Goal: Transaction & Acquisition: Purchase product/service

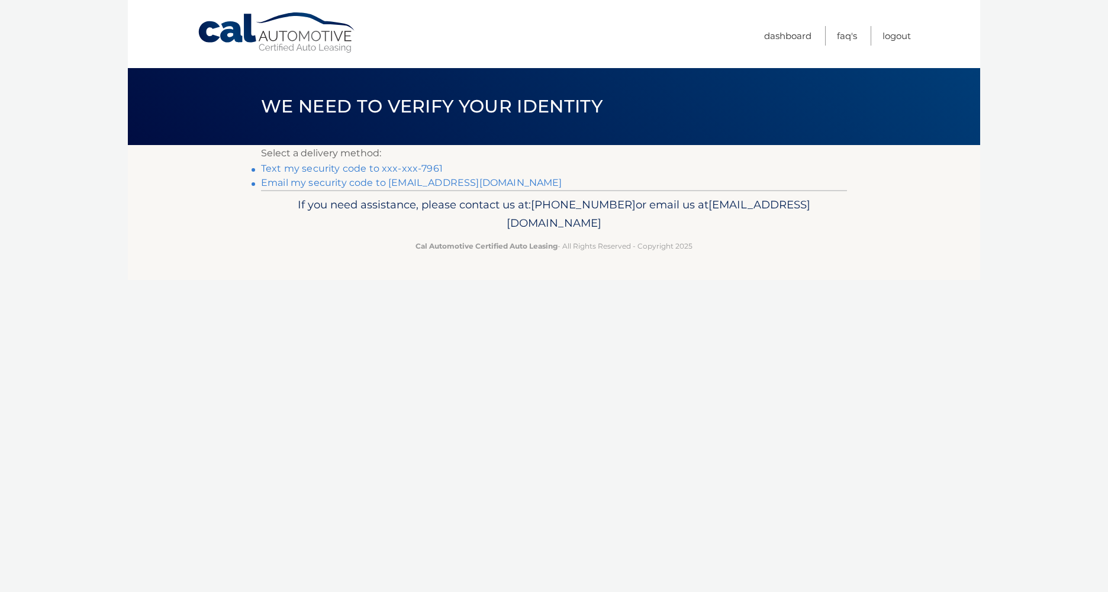
click at [327, 169] on link "Text my security code to xxx-xxx-7961" at bounding box center [352, 168] width 182 height 11
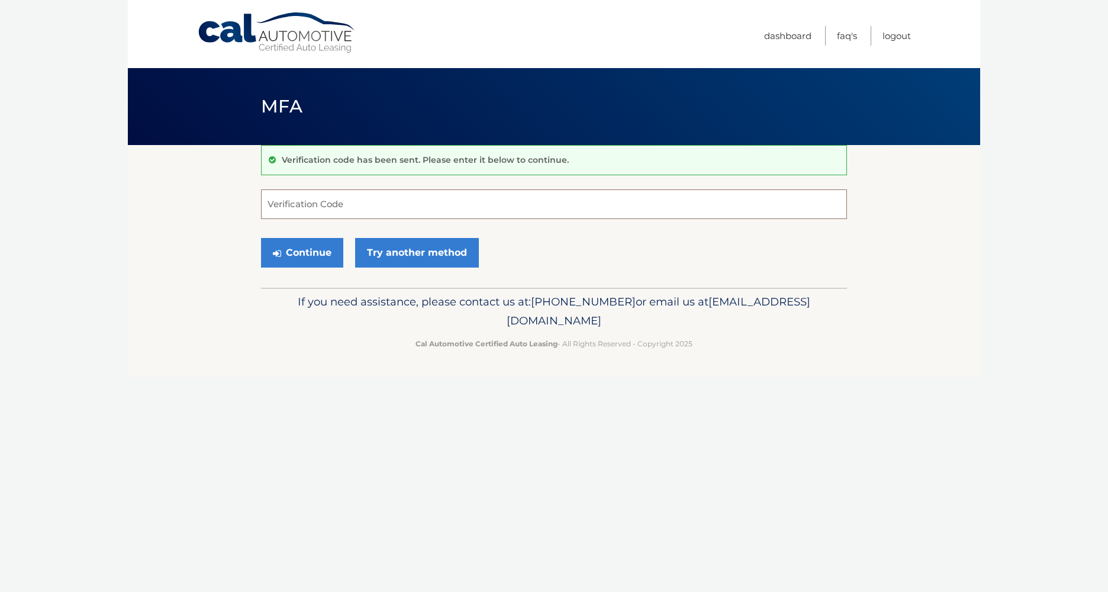
click at [306, 208] on input "Verification Code" at bounding box center [554, 204] width 586 height 30
type input "906838"
click at [261, 238] on button "Continue" at bounding box center [302, 253] width 82 height 30
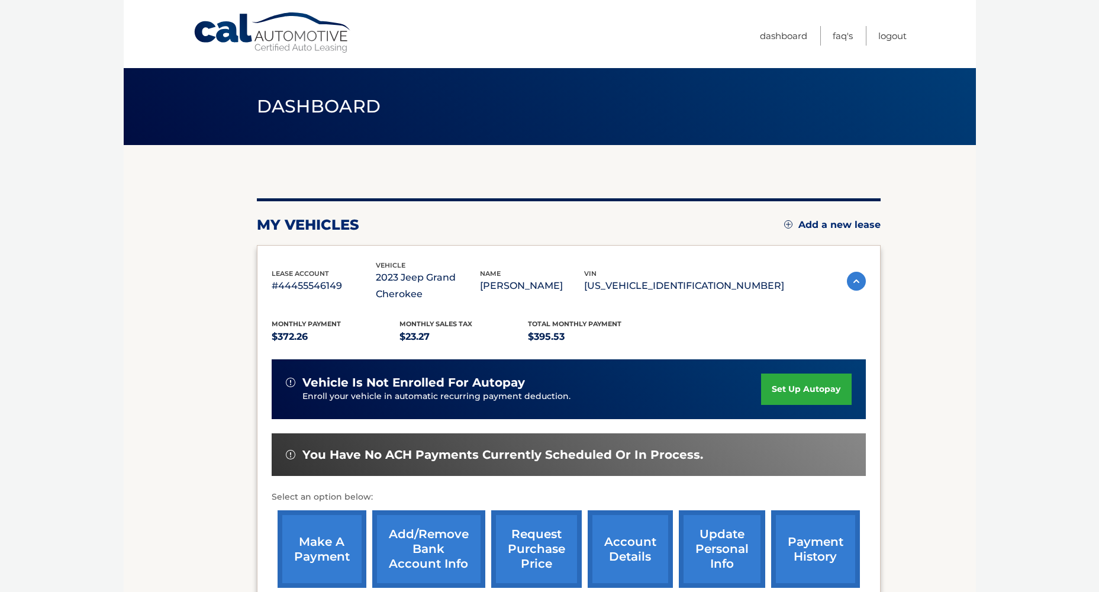
click at [320, 534] on link "make a payment" at bounding box center [322, 549] width 89 height 78
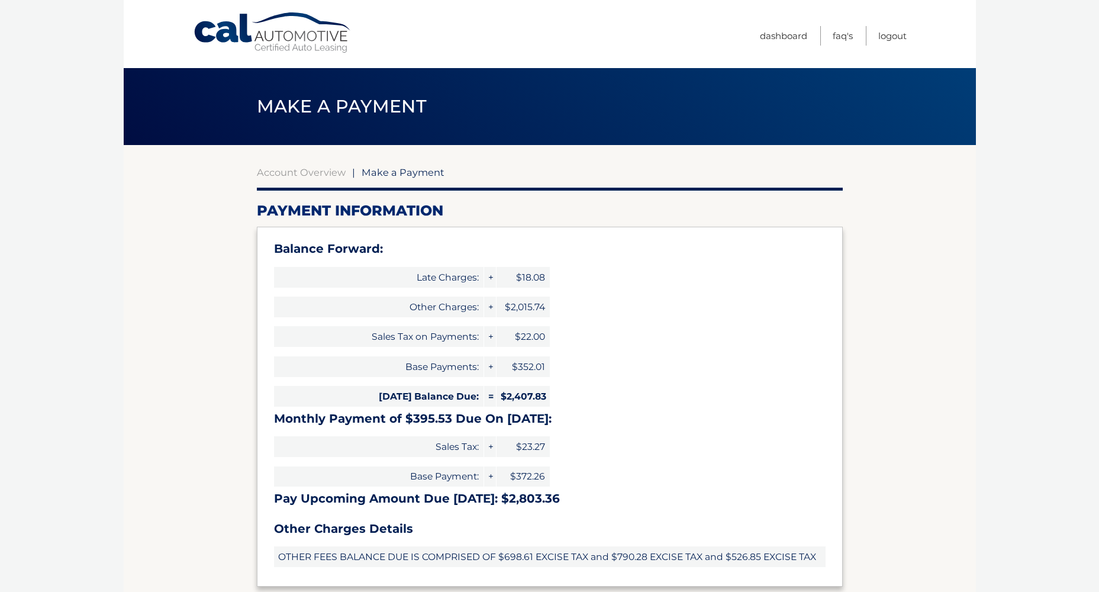
select select "ZjU4Y2IzZTUtMzg2MS00MTcxLWE0NmEtMzUxMDA4MDBkZjJh"
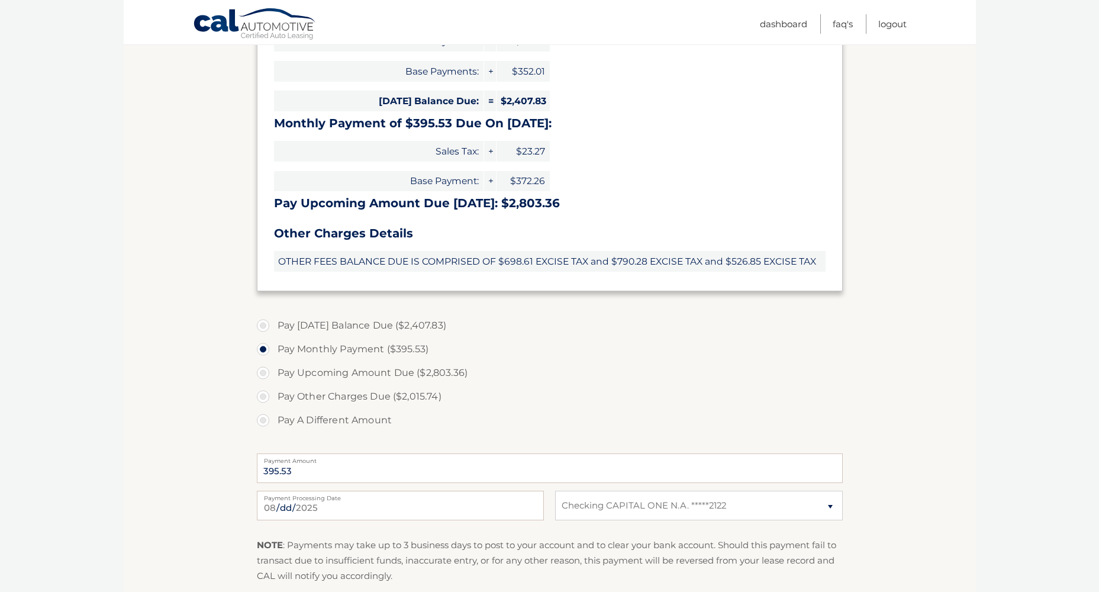
scroll to position [296, 0]
click at [260, 420] on label "Pay A Different Amount" at bounding box center [550, 420] width 586 height 24
click at [262, 420] on input "Pay A Different Amount" at bounding box center [268, 417] width 12 height 19
radio input "true"
type input "405.00"
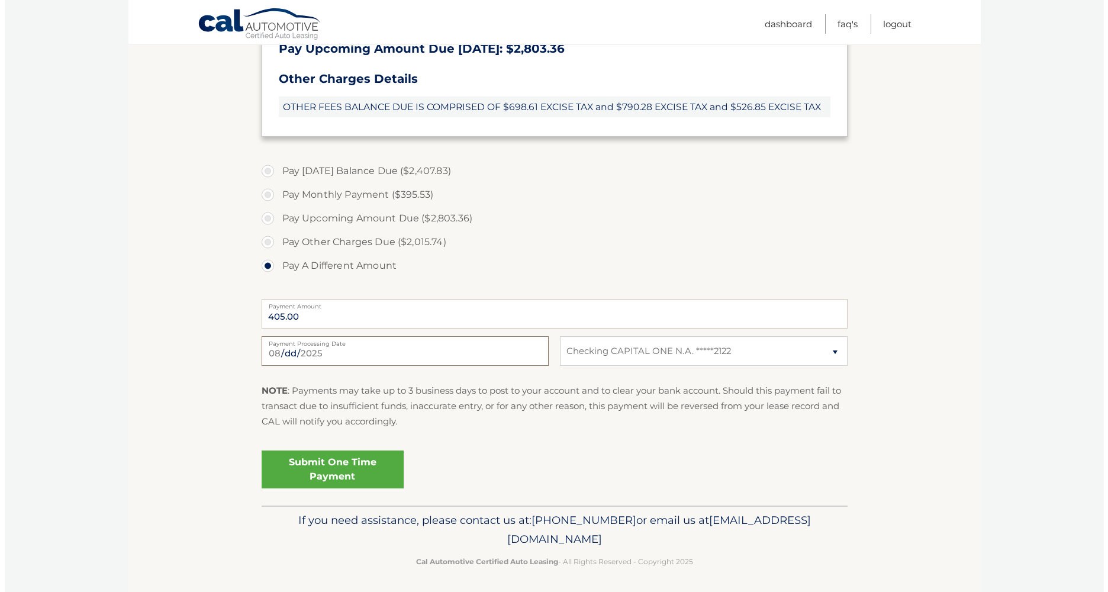
scroll to position [453, 0]
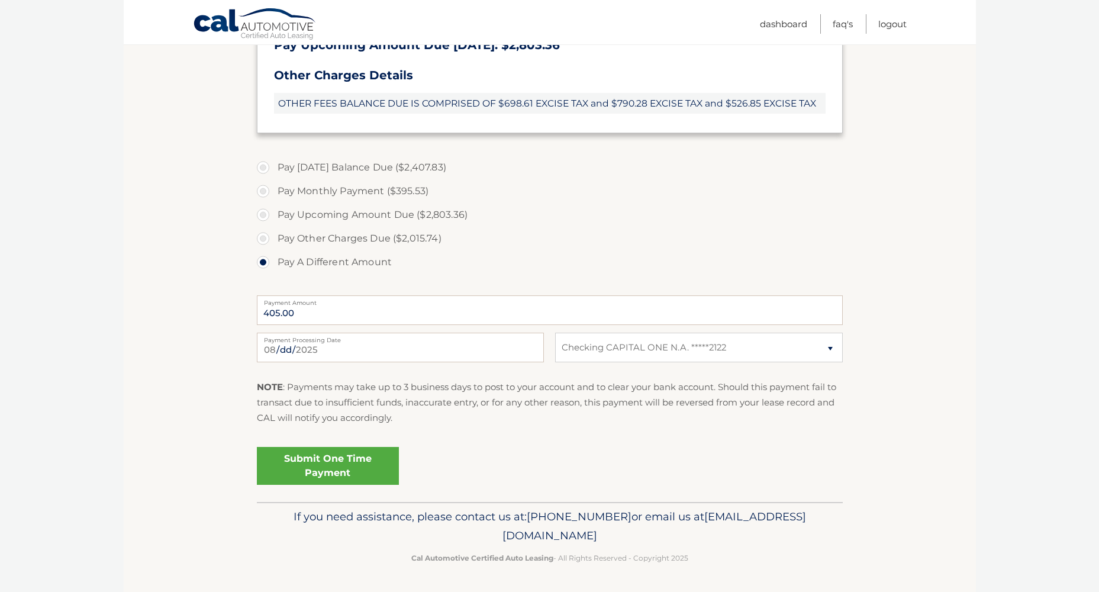
click at [328, 462] on link "Submit One Time Payment" at bounding box center [328, 466] width 142 height 38
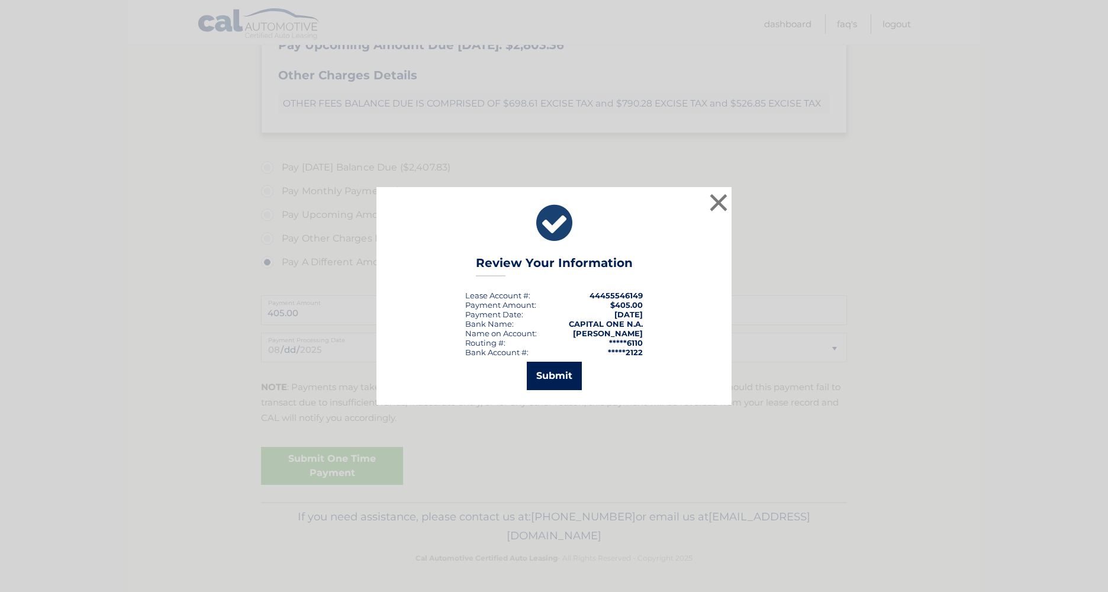
click at [547, 370] on button "Submit" at bounding box center [554, 376] width 55 height 28
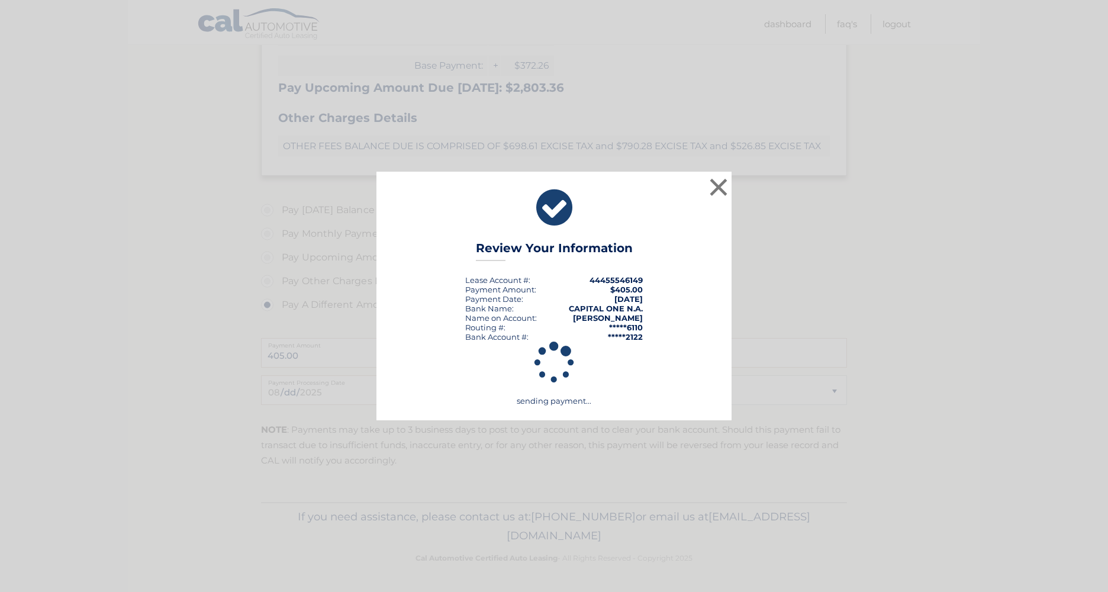
scroll to position [411, 0]
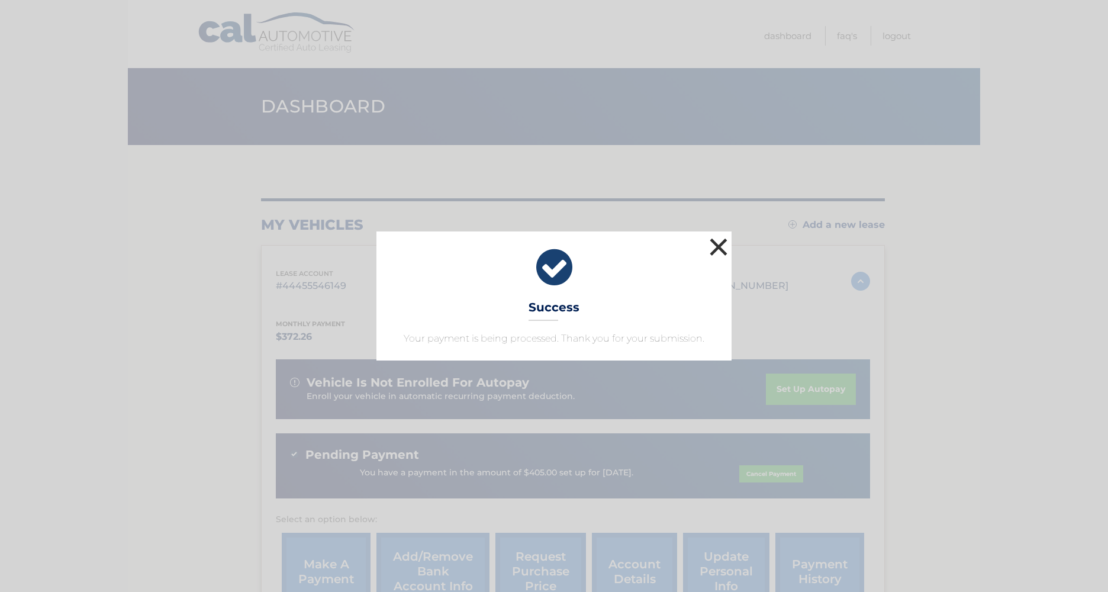
click at [721, 246] on button "×" at bounding box center [719, 247] width 24 height 24
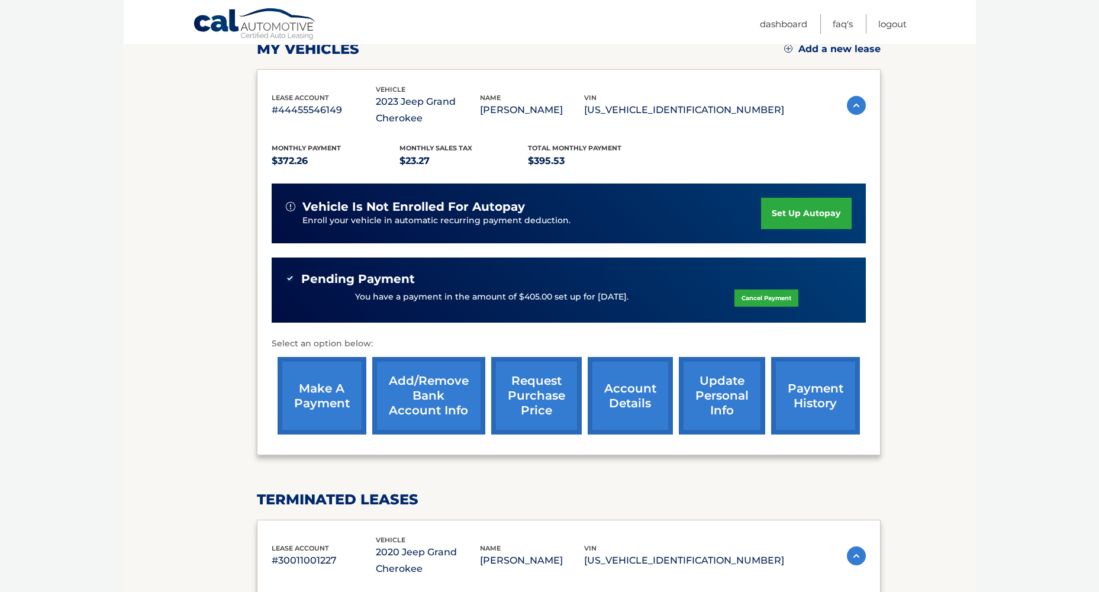
scroll to position [178, 0]
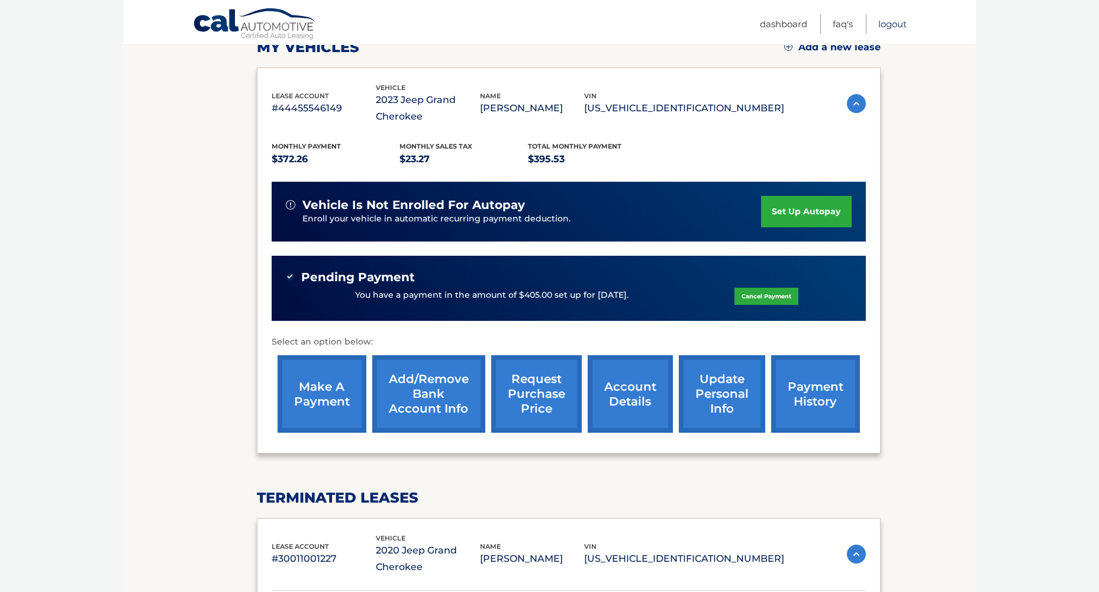
click at [891, 25] on link "Logout" at bounding box center [892, 24] width 28 height 20
